Goal: Navigation & Orientation: Find specific page/section

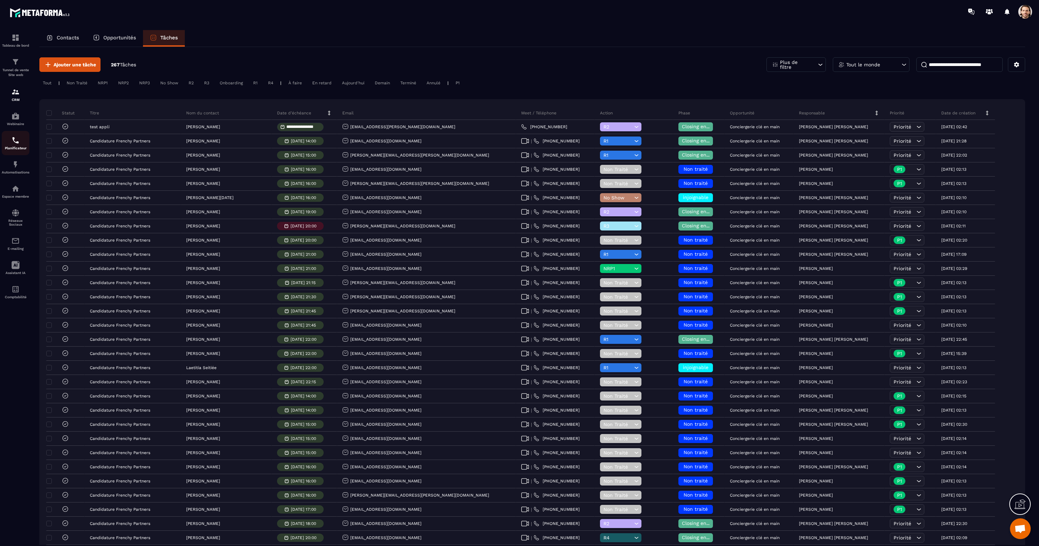
click at [17, 145] on div "Planificateur" at bounding box center [16, 143] width 28 height 14
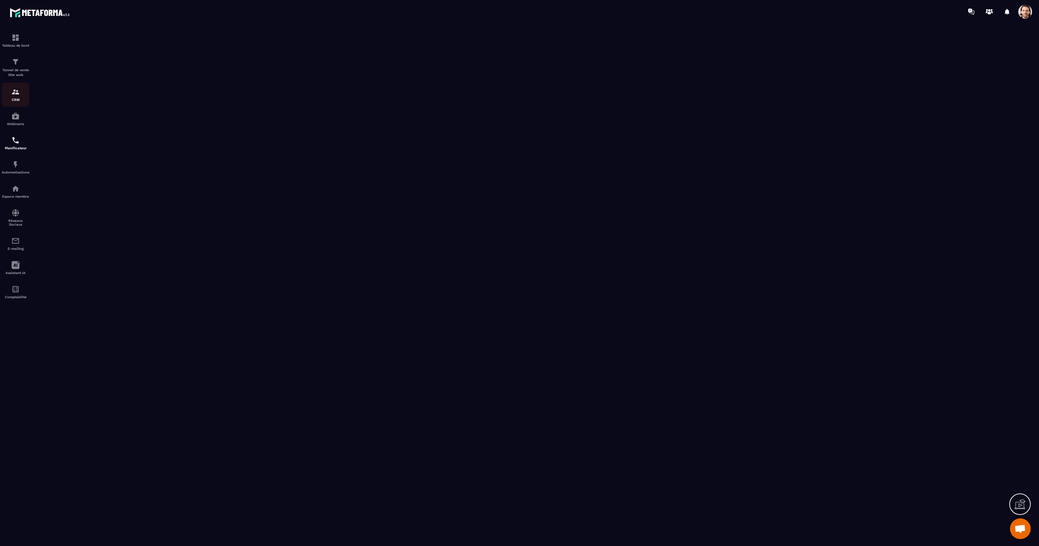
click at [18, 98] on p "CRM" at bounding box center [16, 100] width 28 height 4
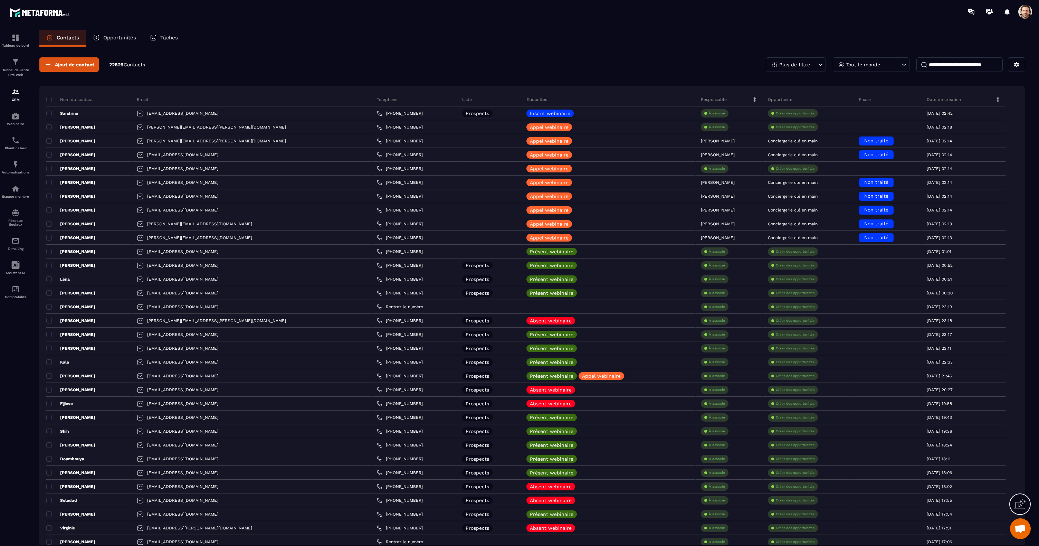
click at [170, 38] on p "Tâches" at bounding box center [169, 38] width 18 height 6
